Goal: Transaction & Acquisition: Purchase product/service

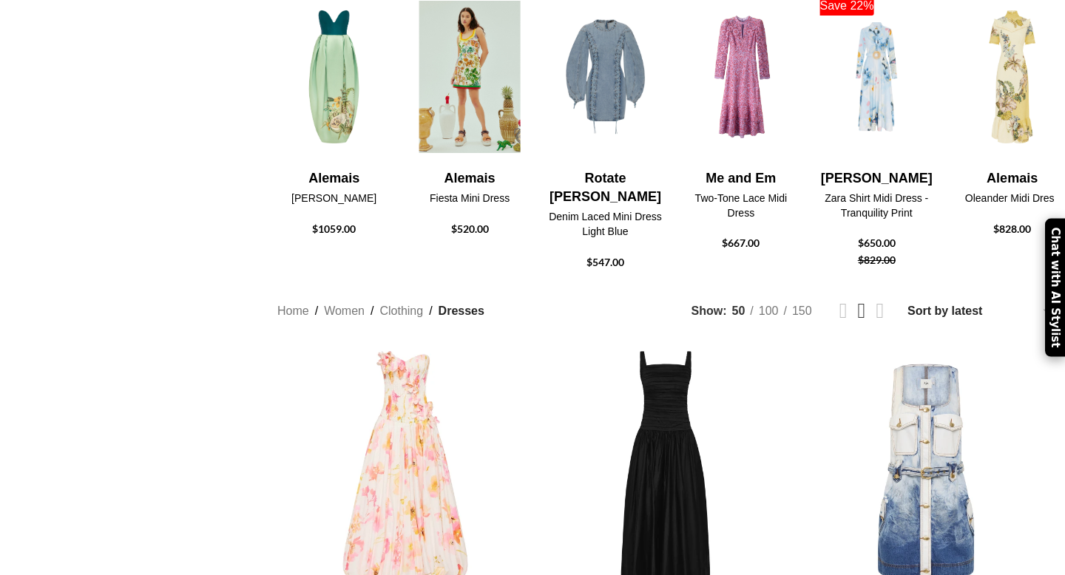
scroll to position [546, 0]
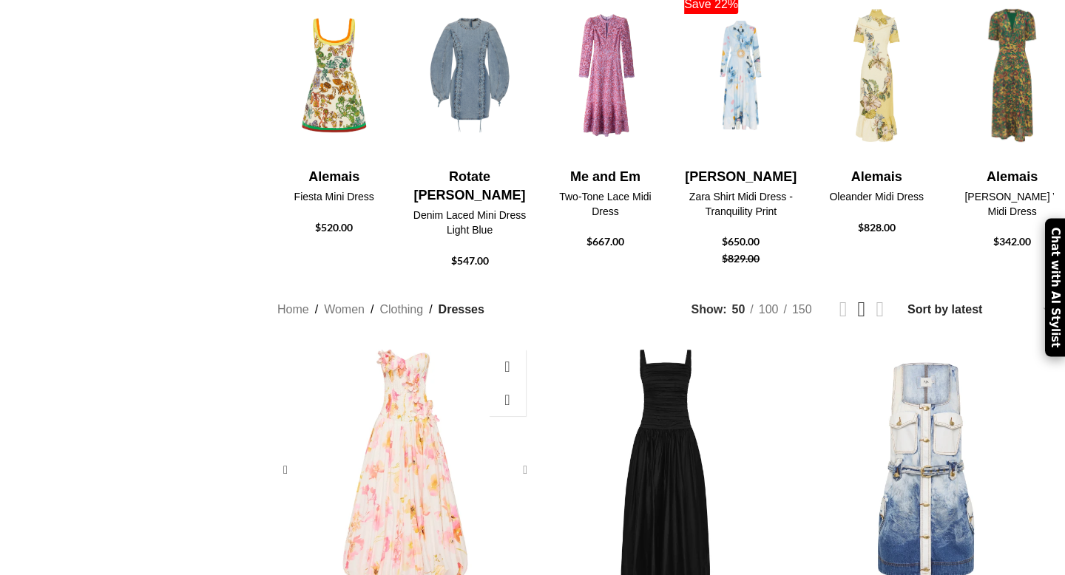
click at [526, 459] on div "Gracie Gown" at bounding box center [522, 470] width 22 height 22
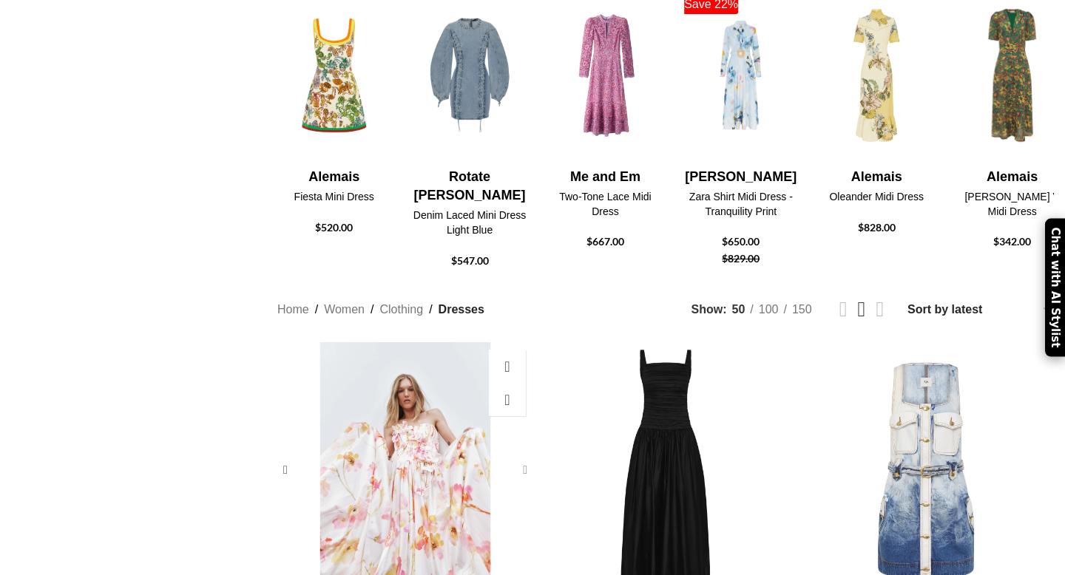
click at [526, 459] on div "Gracie Gown" at bounding box center [522, 470] width 22 height 22
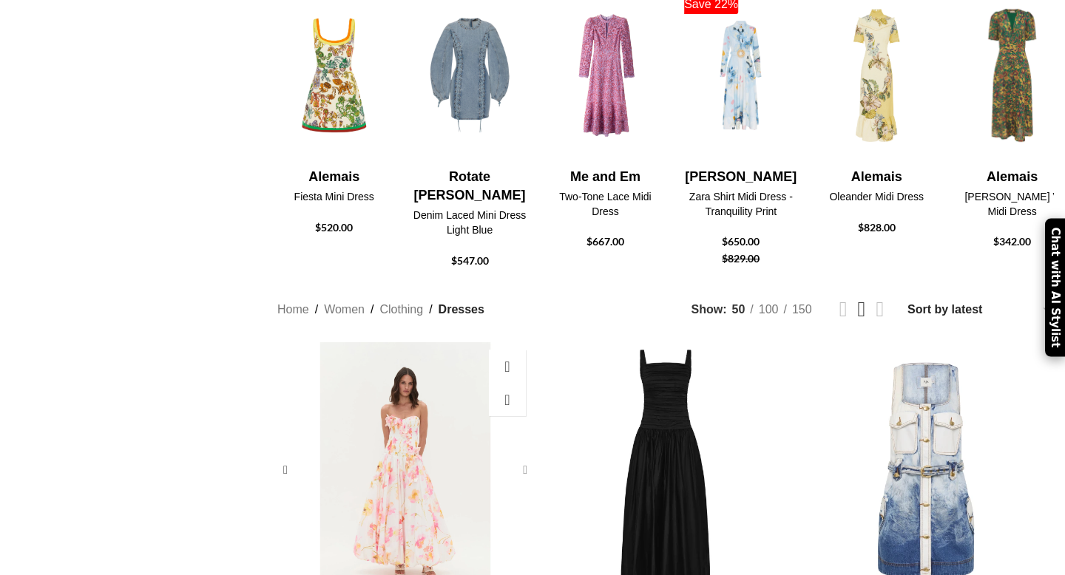
scroll to position [685, 0]
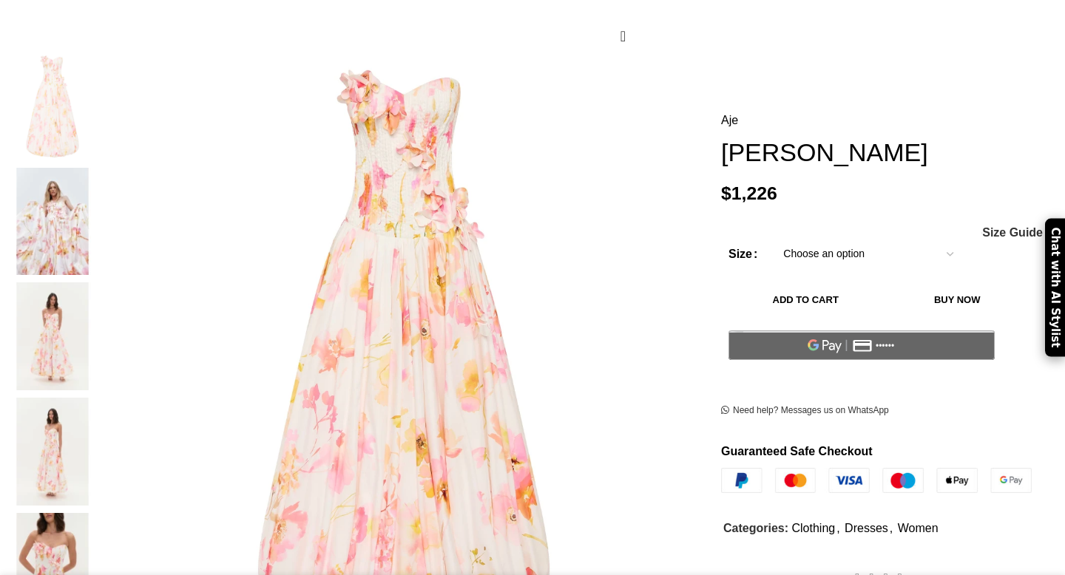
click at [98, 283] on img at bounding box center [52, 337] width 90 height 108
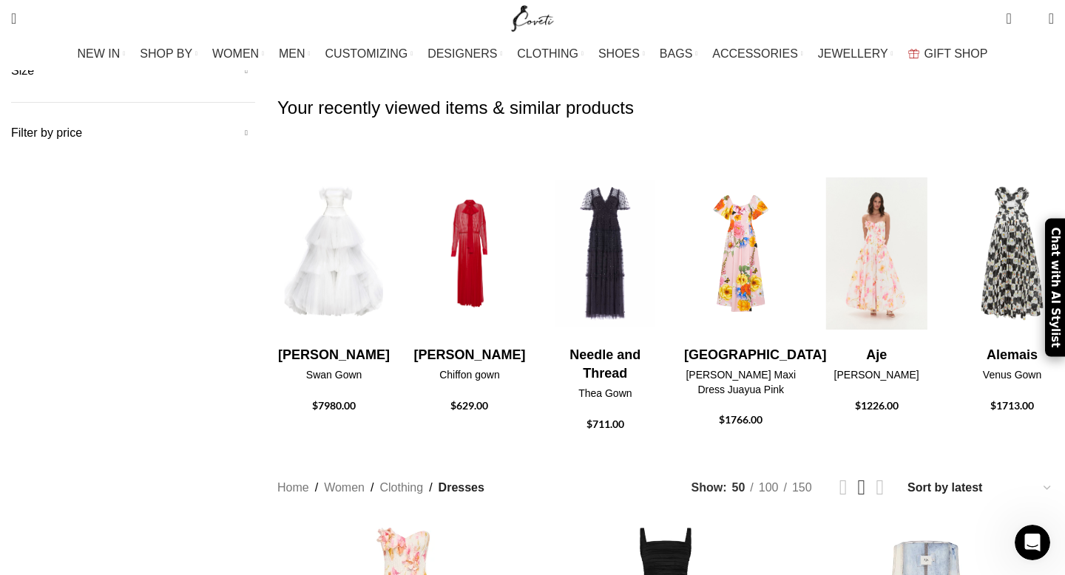
scroll to position [371, 0]
